Goal: Find specific page/section: Find specific page/section

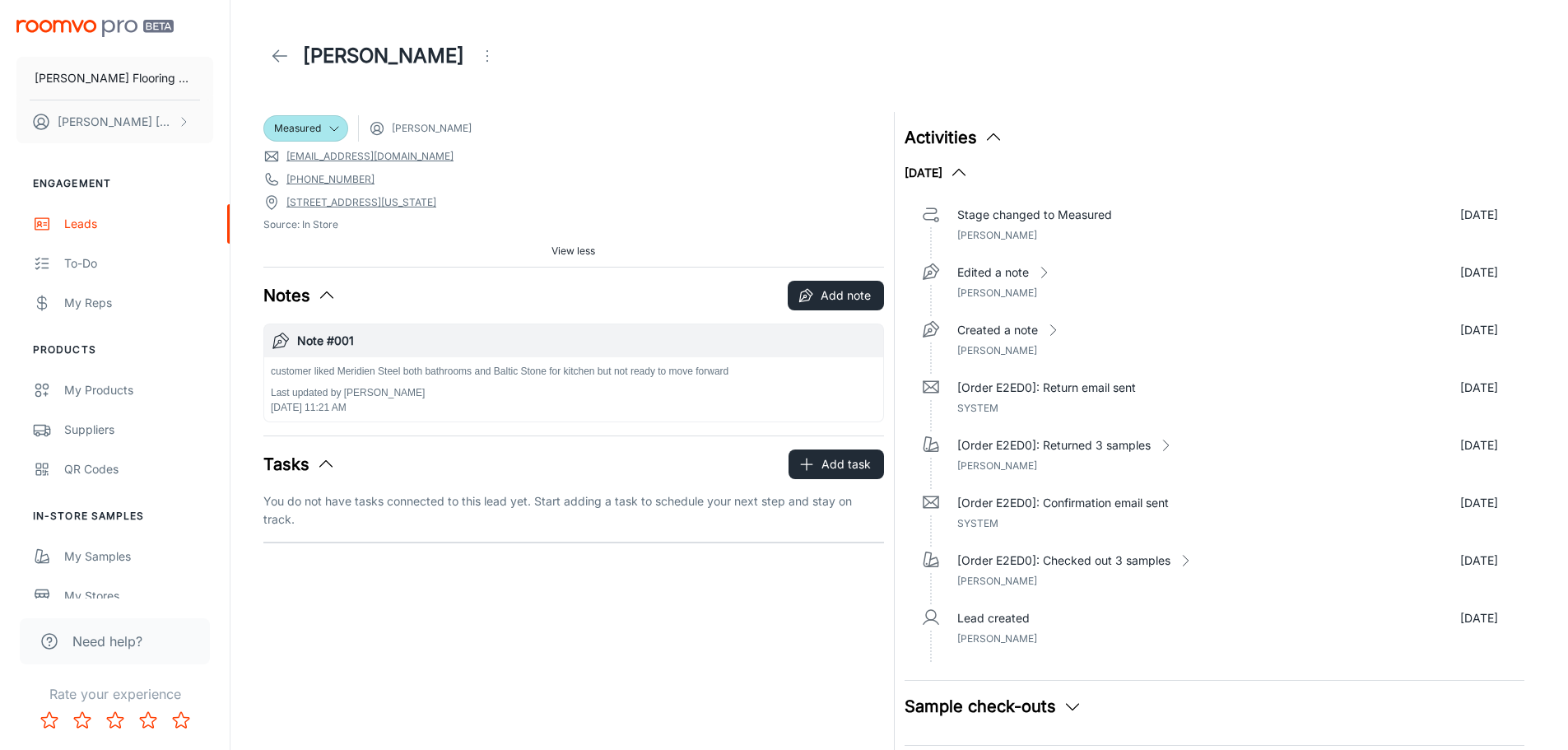
click at [287, 50] on icon at bounding box center [280, 56] width 20 height 20
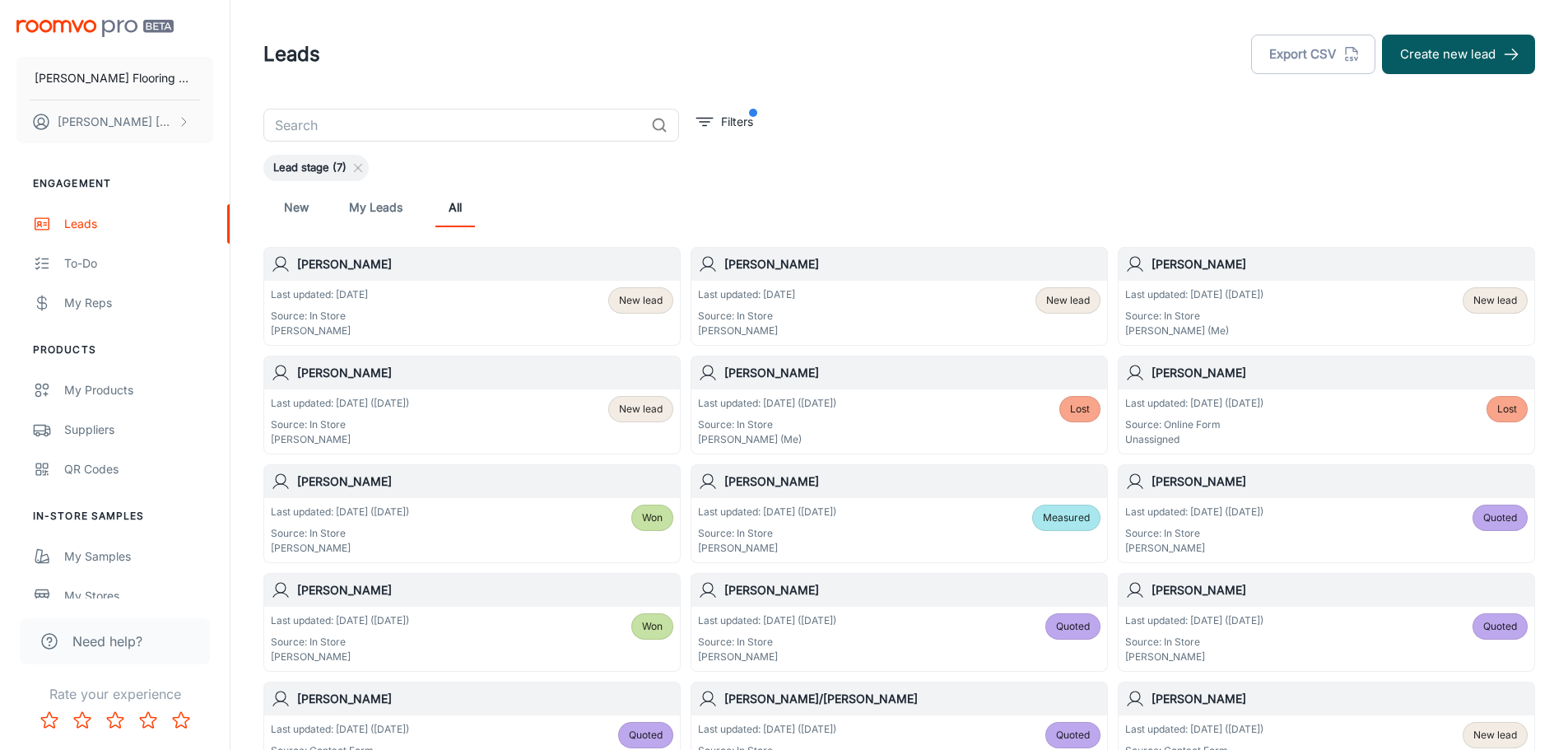
click at [418, 321] on div "Last updated: [DATE] Source: In Store [PERSON_NAME] New lead" at bounding box center [472, 312] width 402 height 51
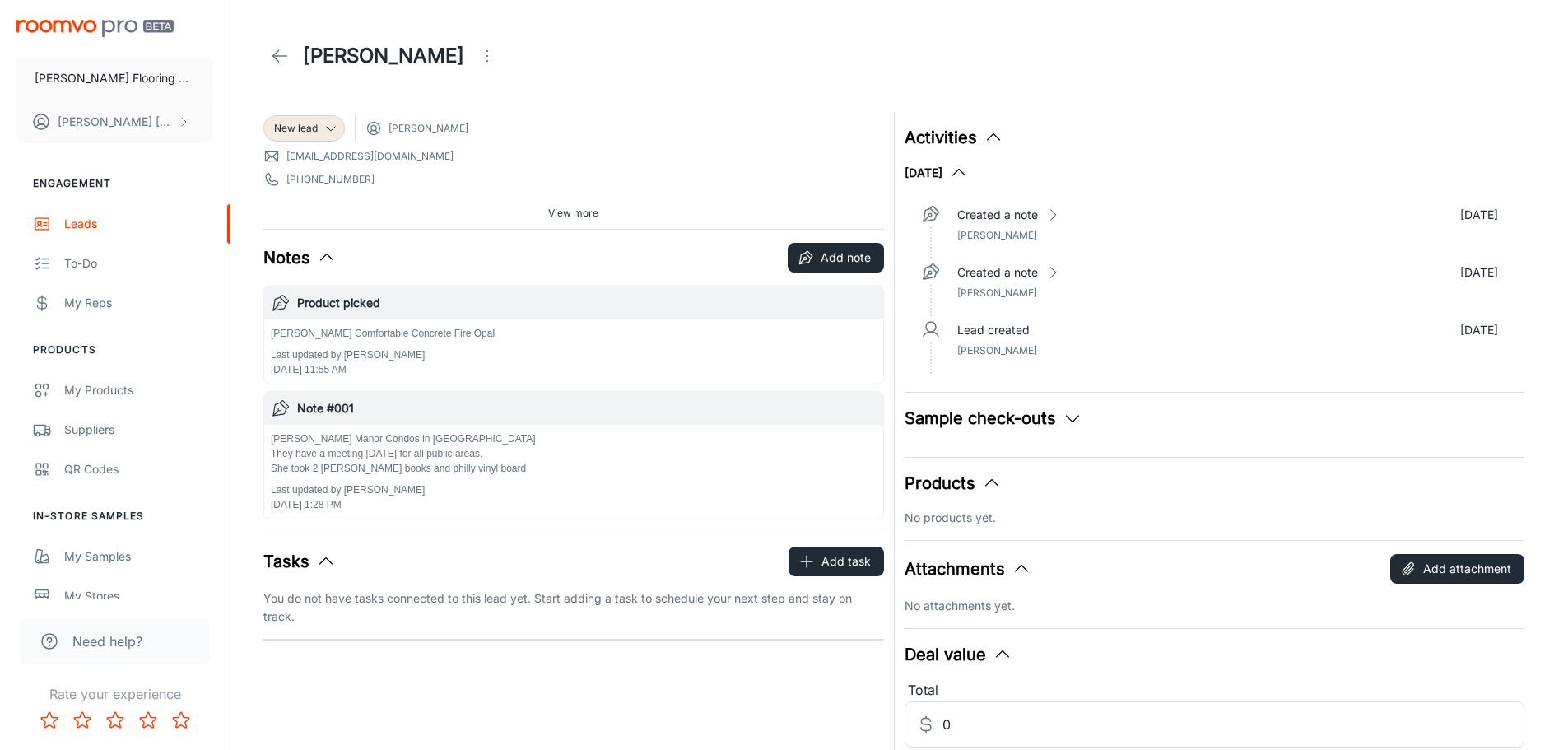
click at [588, 210] on span "View more" at bounding box center [573, 213] width 50 height 15
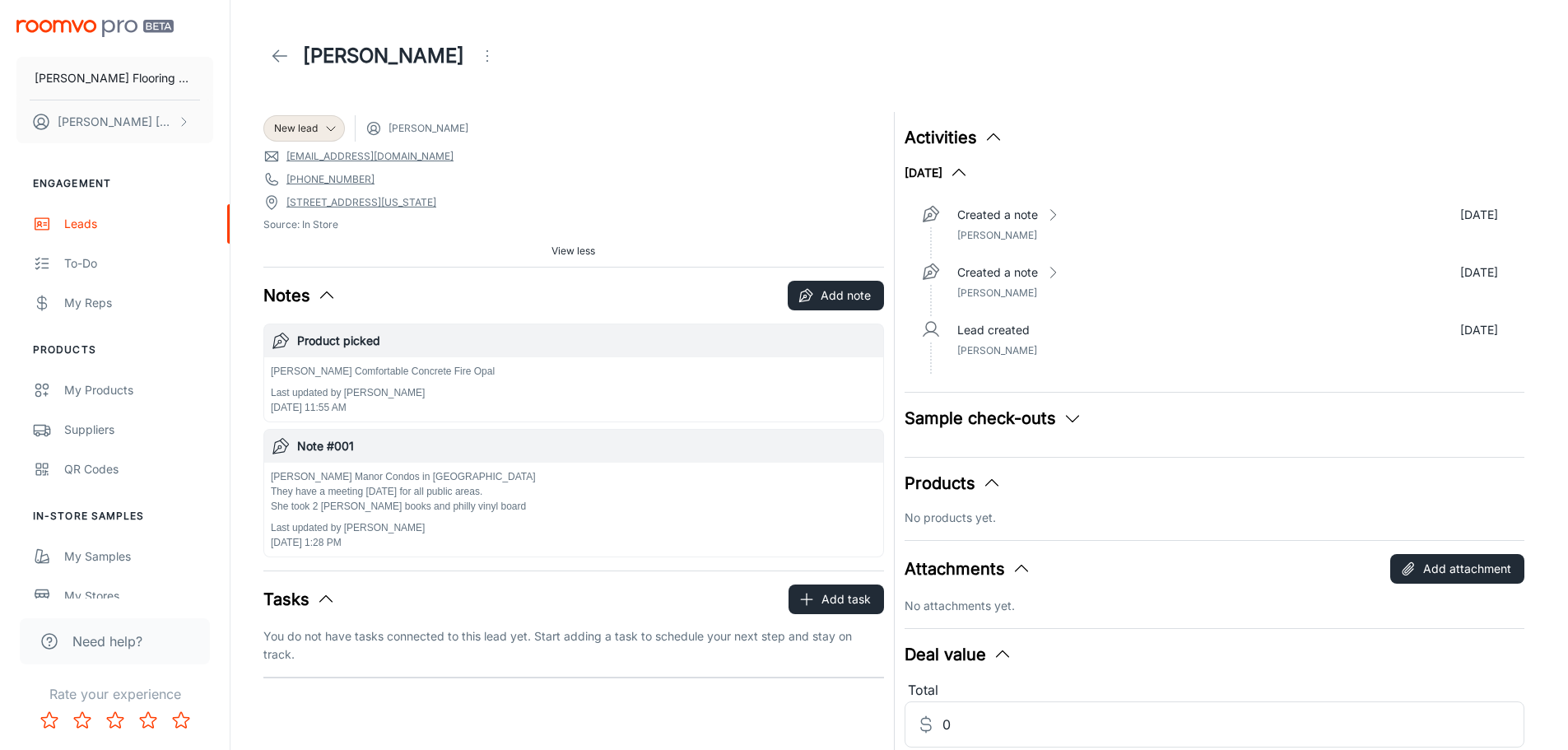
click at [299, 203] on link "[STREET_ADDRESS][US_STATE]" at bounding box center [362, 202] width 150 height 15
click at [286, 53] on icon at bounding box center [280, 56] width 20 height 20
